Goal: Download file/media

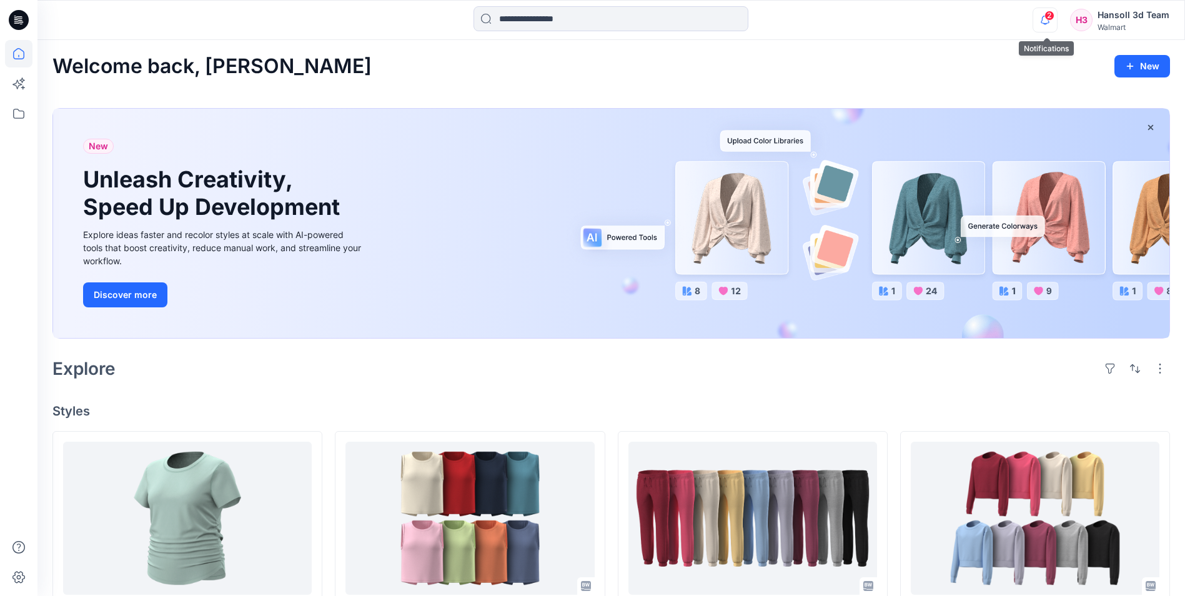
click at [649, 21] on icon "button" at bounding box center [1045, 19] width 24 height 25
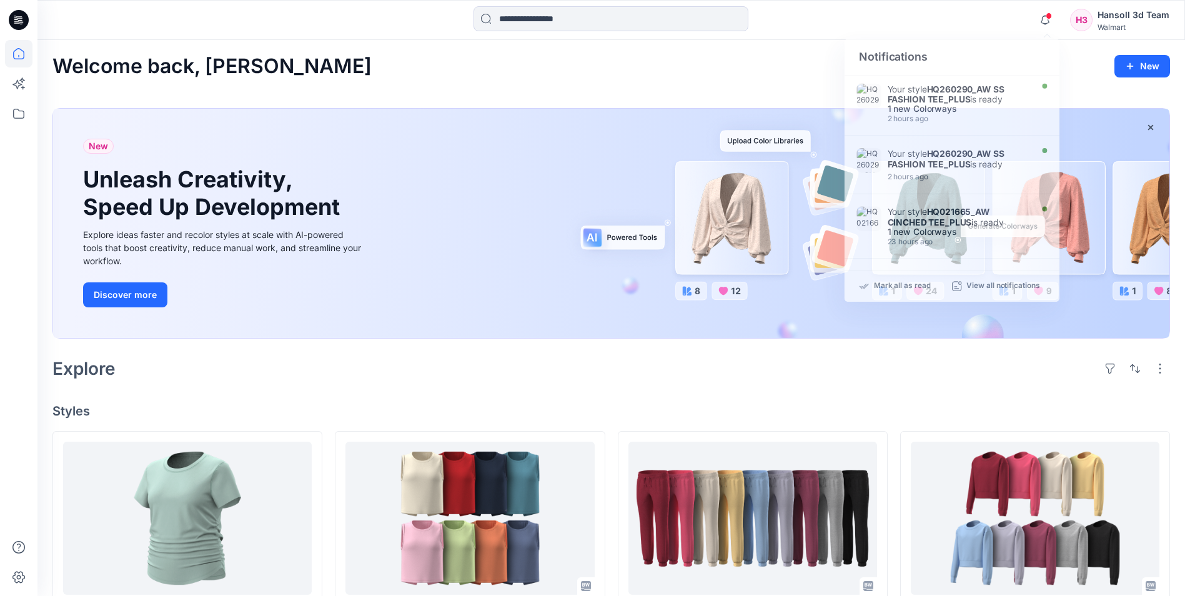
click at [649, 68] on div "Welcome back, Hansoll New" at bounding box center [610, 66] width 1117 height 23
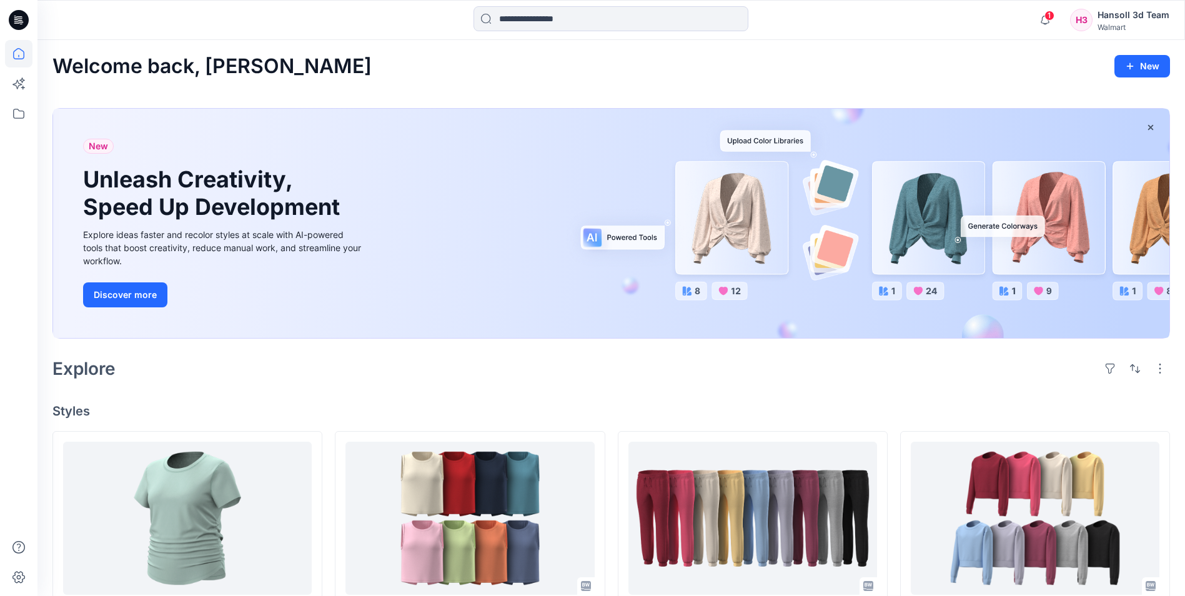
click at [563, 74] on div "Welcome back, Hansoll New" at bounding box center [610, 66] width 1117 height 23
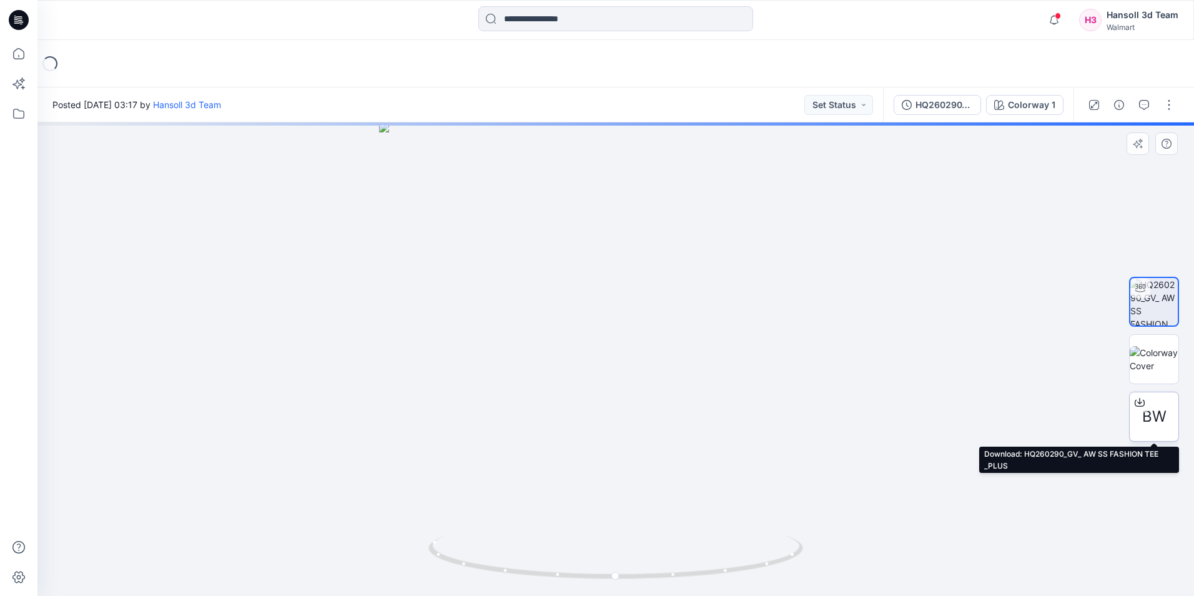
click at [1154, 427] on span "BW" at bounding box center [1154, 416] width 24 height 22
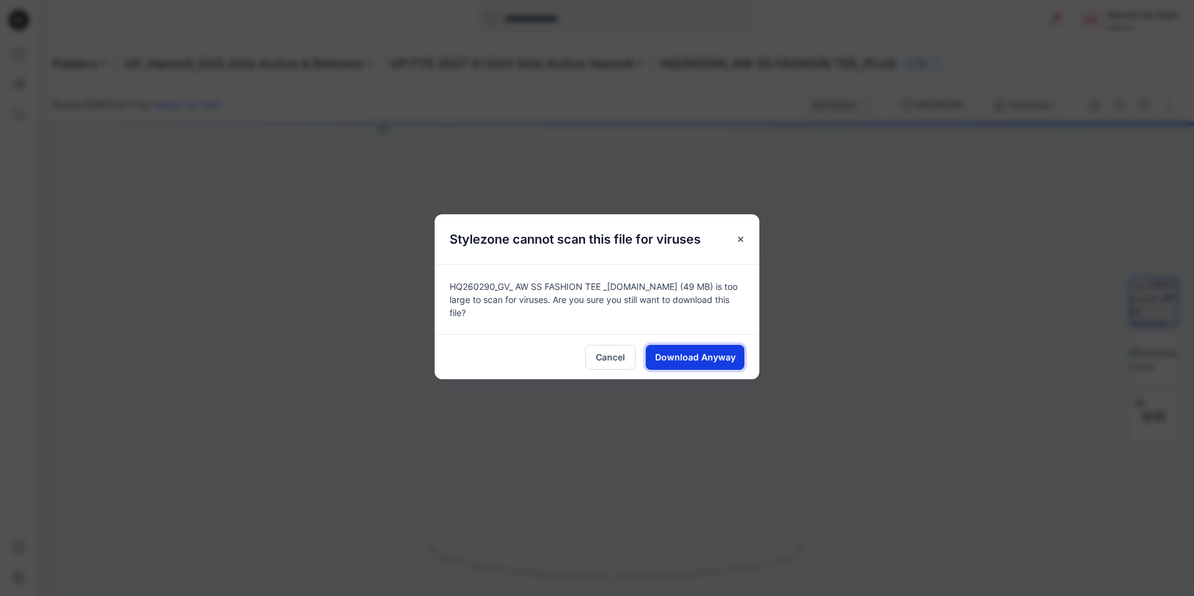
click at [703, 350] on span "Download Anyway" at bounding box center [695, 356] width 81 height 13
